Goal: Check status: Check status

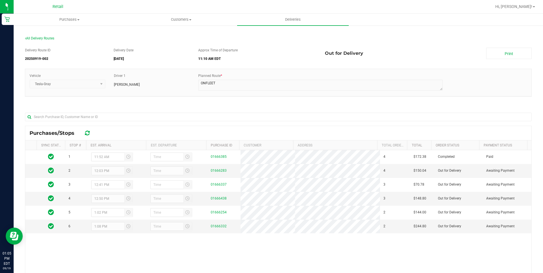
click at [47, 34] on section "All Delivery Routes Delivery Route ID 20250919-002 Delivery Date [DATE] Approx …" at bounding box center [278, 188] width 506 height 315
click at [47, 37] on span "All Delivery Routes" at bounding box center [39, 38] width 29 height 4
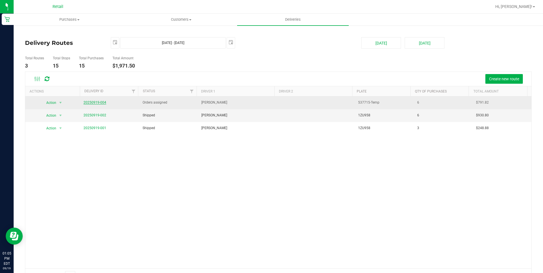
click at [98, 104] on link "20250919-004" at bounding box center [94, 102] width 23 height 4
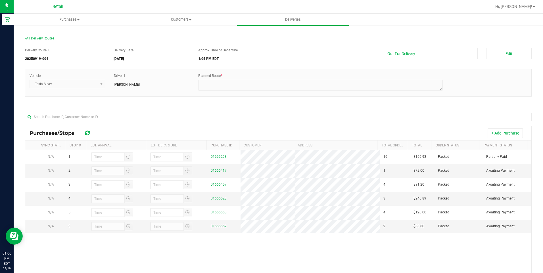
click at [40, 35] on section "All Delivery Routes Delivery Route ID 20250919-004 Delivery Date [DATE] Approx …" at bounding box center [278, 188] width 506 height 315
click at [42, 40] on span "All Delivery Routes" at bounding box center [39, 38] width 29 height 4
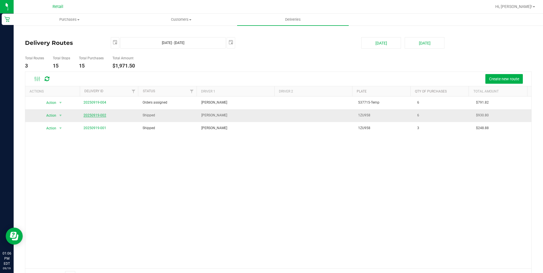
click at [99, 117] on link "20250919-002" at bounding box center [94, 115] width 23 height 4
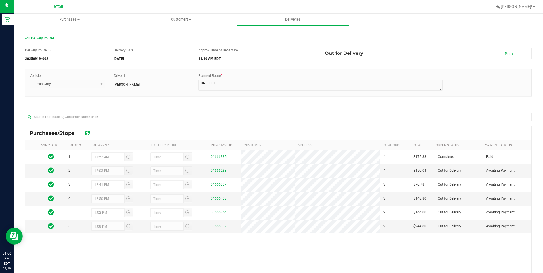
click at [48, 37] on span "All Delivery Routes" at bounding box center [39, 38] width 29 height 4
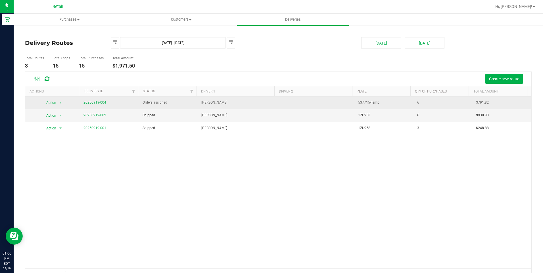
click at [92, 106] on td "20250919-004" at bounding box center [109, 103] width 59 height 13
click at [93, 102] on link "20250919-004" at bounding box center [94, 102] width 23 height 4
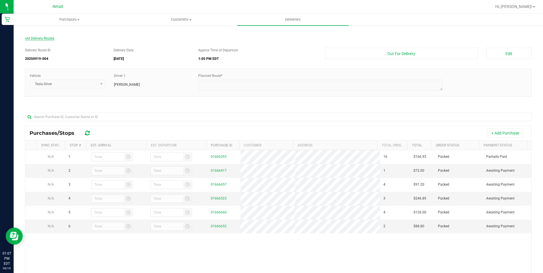
click at [47, 37] on span "All Delivery Routes" at bounding box center [39, 38] width 29 height 4
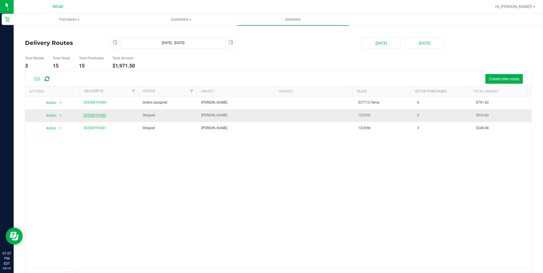
drag, startPoint x: 99, startPoint y: 119, endPoint x: 98, endPoint y: 115, distance: 3.4
click at [98, 118] on td "20250919-002" at bounding box center [109, 115] width 59 height 13
click at [98, 115] on link "20250919-002" at bounding box center [94, 115] width 23 height 4
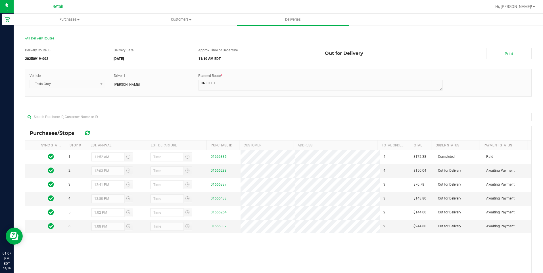
click at [47, 37] on span "All Delivery Routes" at bounding box center [39, 38] width 29 height 4
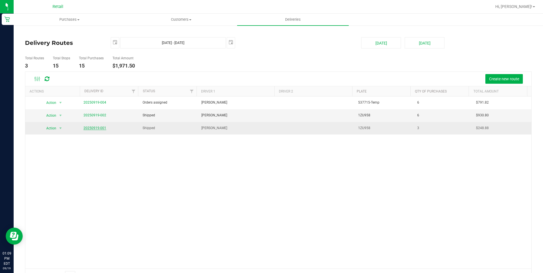
click at [102, 129] on link "20250919-001" at bounding box center [94, 128] width 23 height 4
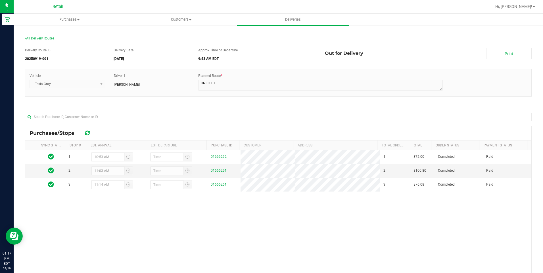
click at [33, 37] on span "All Delivery Routes" at bounding box center [39, 38] width 29 height 4
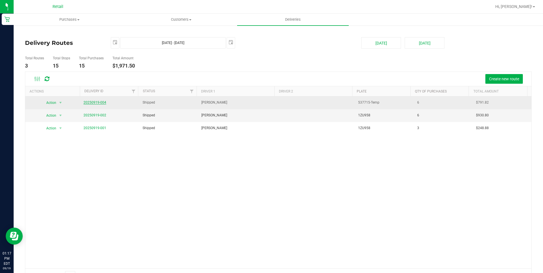
click at [88, 103] on link "20250919-004" at bounding box center [94, 102] width 23 height 4
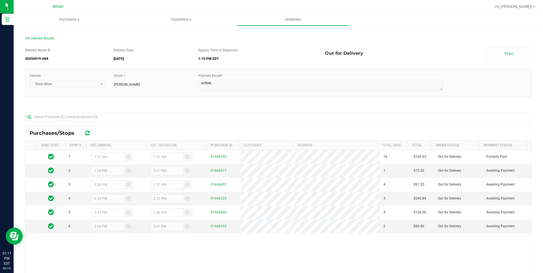
click at [32, 35] on section "All Delivery Routes Delivery Route ID 20250919-004 Delivery Date [DATE] Approx …" at bounding box center [278, 188] width 506 height 315
click at [33, 37] on span "All Delivery Routes" at bounding box center [39, 38] width 29 height 4
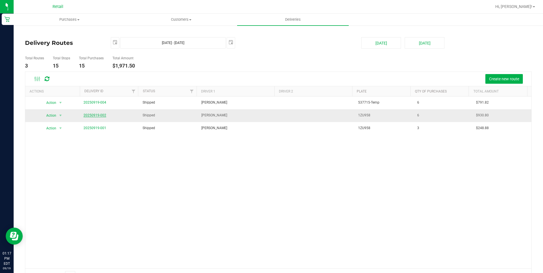
click at [85, 116] on link "20250919-002" at bounding box center [94, 115] width 23 height 4
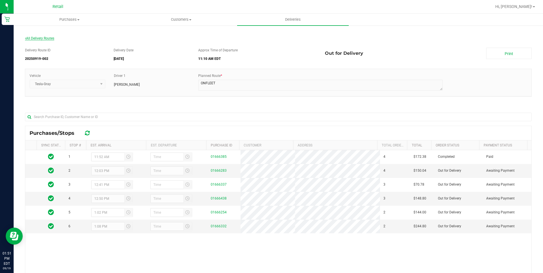
click at [40, 35] on section "All Delivery Routes Delivery Route ID 20250919-002 Delivery Date [DATE] Approx …" at bounding box center [278, 188] width 506 height 315
click at [40, 37] on span "All Delivery Routes" at bounding box center [39, 38] width 29 height 4
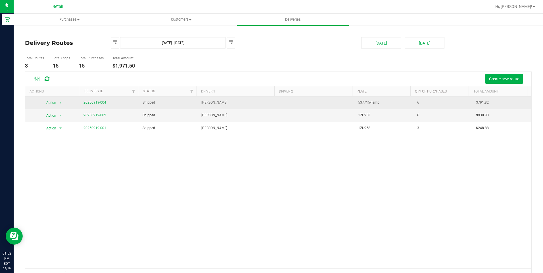
click at [103, 100] on span "20250919-004" at bounding box center [94, 102] width 23 height 5
click at [105, 101] on td "20250919-004" at bounding box center [109, 103] width 59 height 13
click at [102, 100] on span "20250919-004" at bounding box center [94, 102] width 23 height 5
click at [95, 102] on link "20250919-004" at bounding box center [94, 102] width 23 height 4
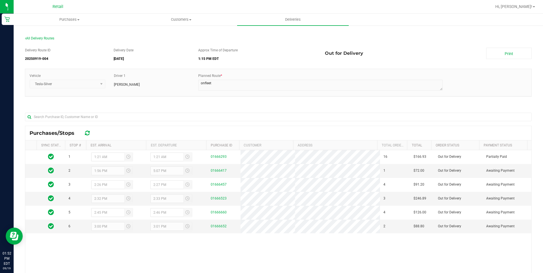
click at [50, 40] on div "All Delivery Routes" at bounding box center [278, 40] width 506 height 8
click at [47, 38] on span "All Delivery Routes" at bounding box center [39, 38] width 29 height 4
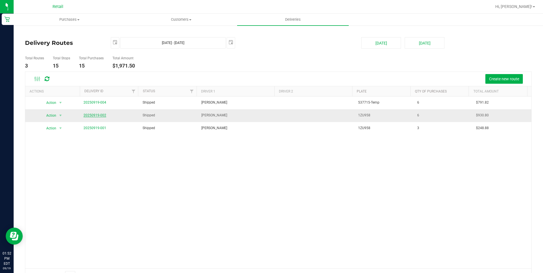
click at [100, 114] on link "20250919-002" at bounding box center [94, 115] width 23 height 4
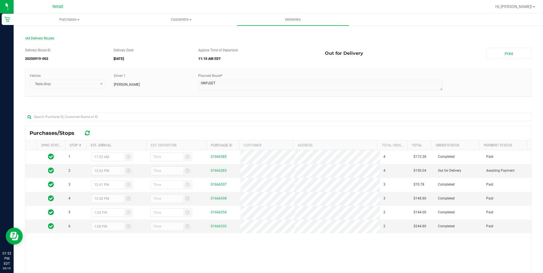
click at [31, 36] on div "All Delivery Routes" at bounding box center [278, 40] width 506 height 8
click at [33, 39] on span "All Delivery Routes" at bounding box center [39, 38] width 29 height 4
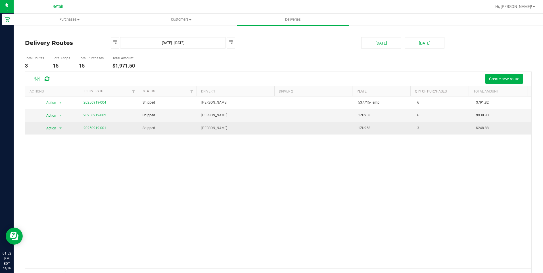
click at [92, 126] on span "20250919-001" at bounding box center [94, 127] width 23 height 5
click at [93, 127] on link "20250919-001" at bounding box center [94, 128] width 23 height 4
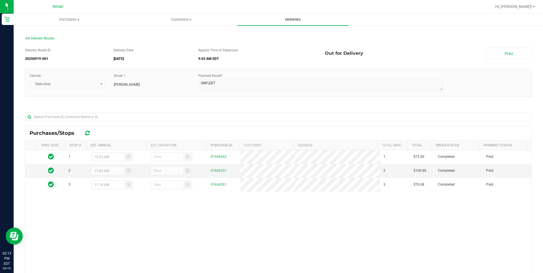
click at [281, 22] on span "Deliveries" at bounding box center [292, 19] width 31 height 5
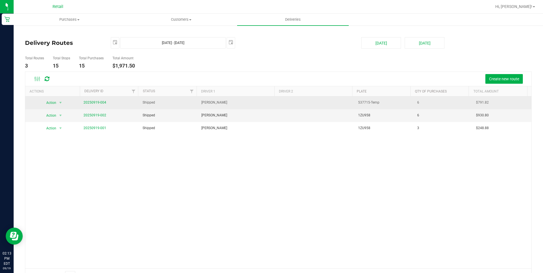
click at [94, 100] on td "20250919-004" at bounding box center [109, 103] width 59 height 13
click at [94, 100] on link "20250919-004" at bounding box center [94, 102] width 23 height 4
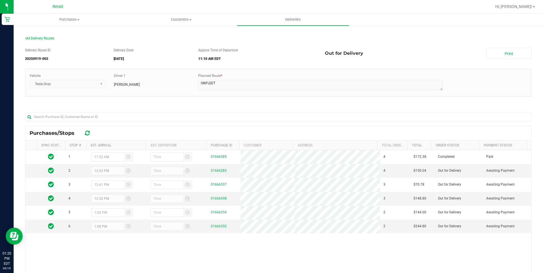
scroll to position [57, 0]
